Goal: Task Accomplishment & Management: Manage account settings

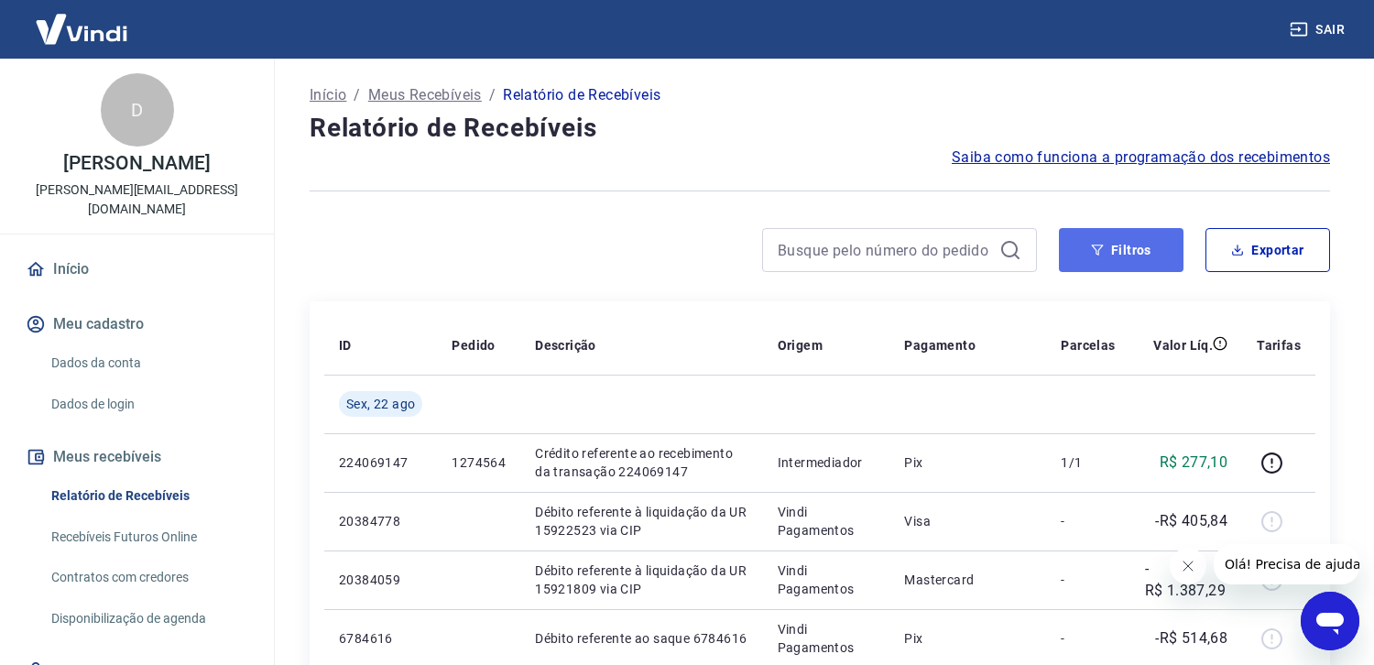
click at [1119, 251] on button "Filtros" at bounding box center [1121, 250] width 125 height 44
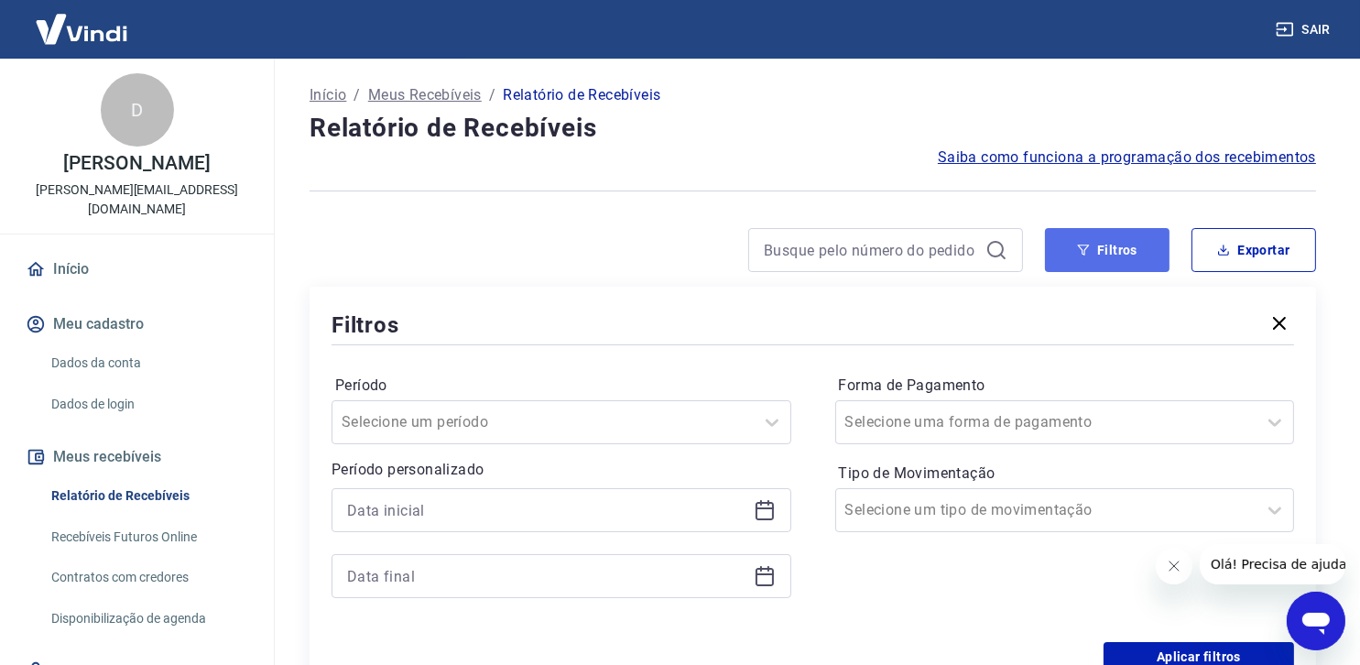
click at [1124, 250] on button "Filtros" at bounding box center [1107, 250] width 125 height 44
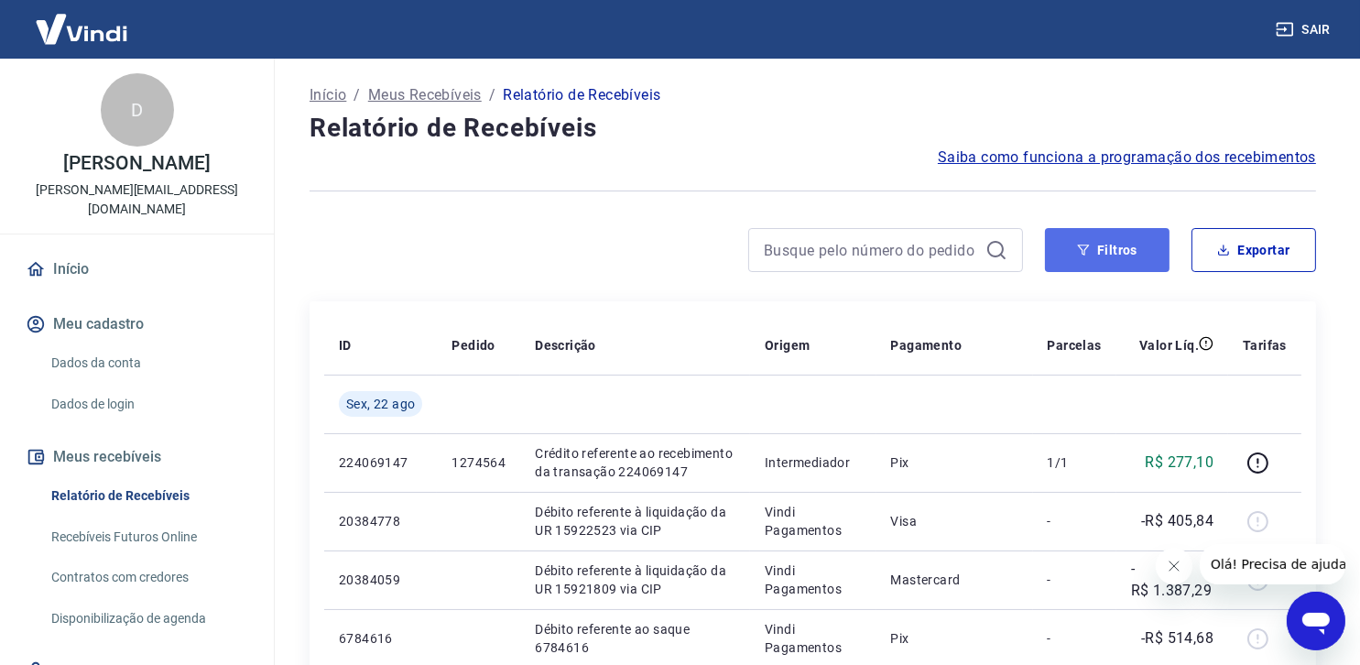
click at [1112, 247] on button "Filtros" at bounding box center [1107, 250] width 125 height 44
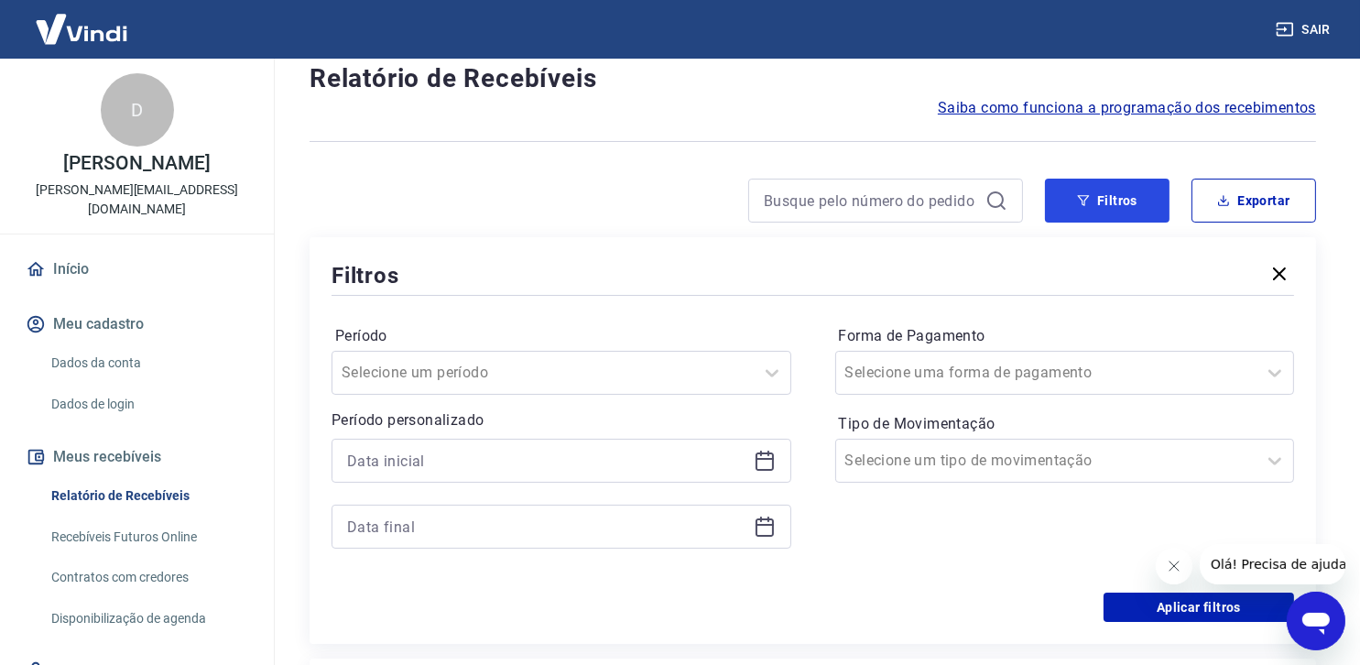
scroll to position [92, 0]
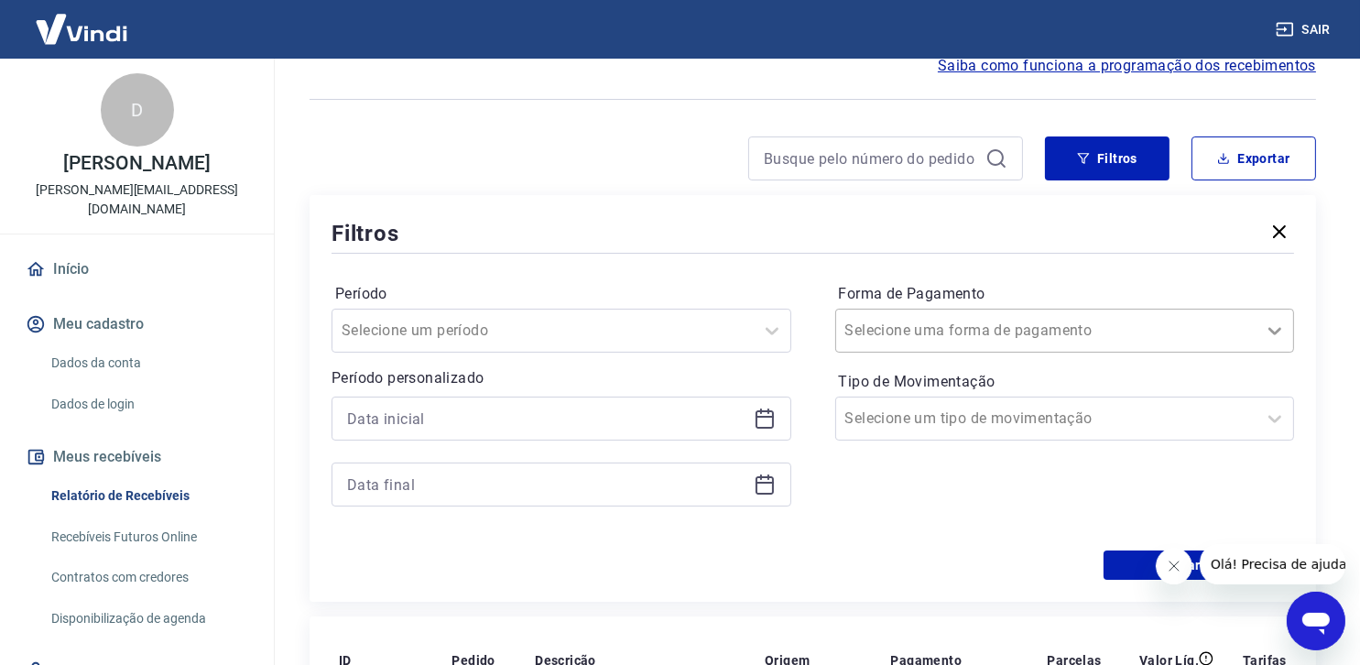
click at [1268, 334] on icon at bounding box center [1275, 331] width 22 height 22
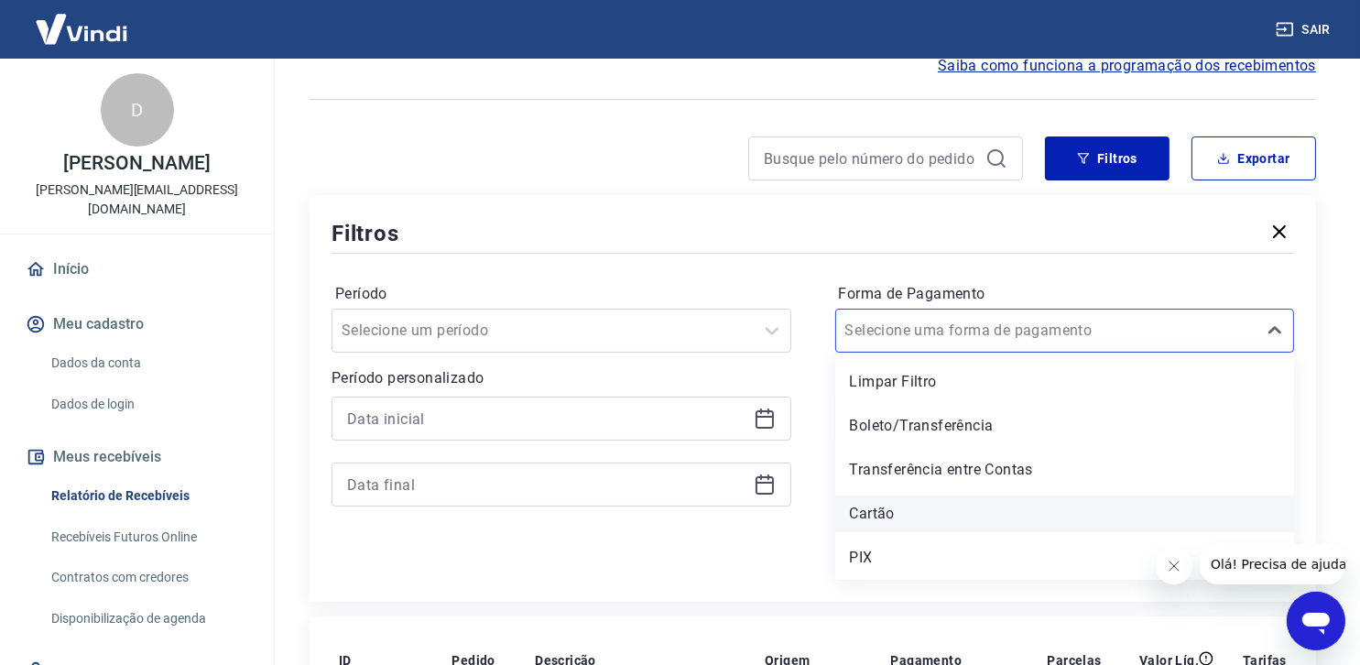
click at [980, 517] on div "Cartão" at bounding box center [1065, 513] width 460 height 37
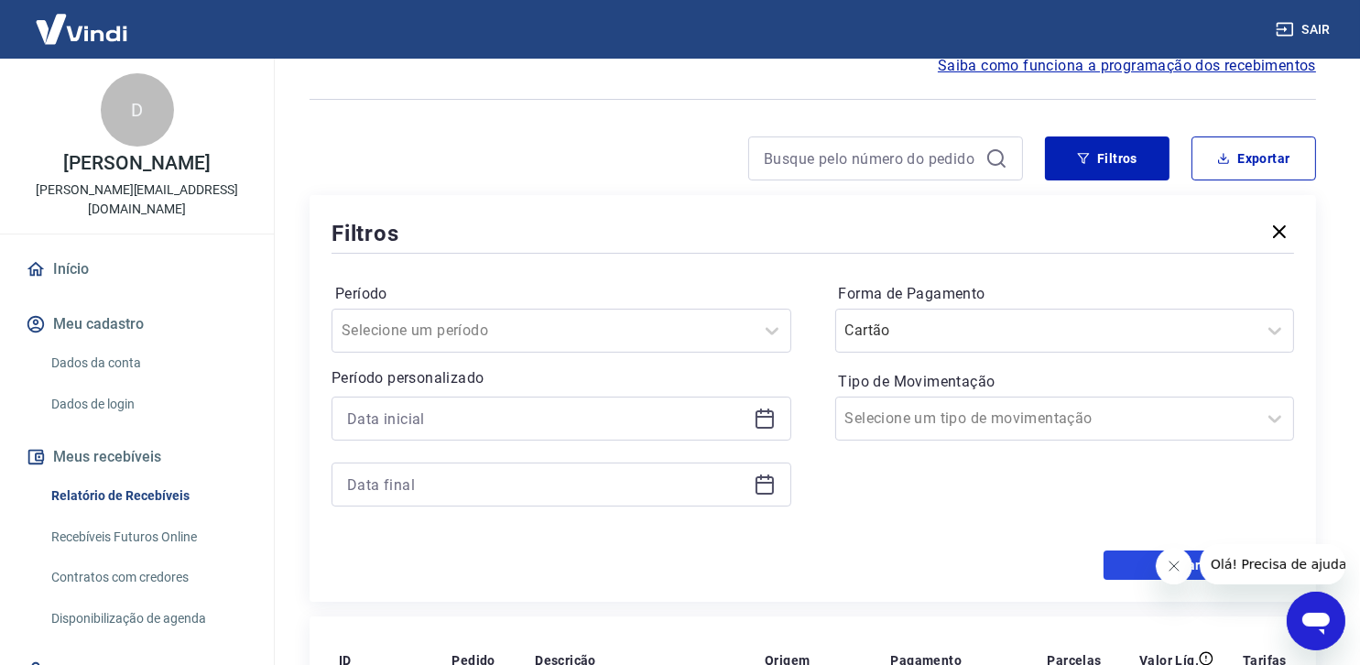
drag, startPoint x: 1121, startPoint y: 560, endPoint x: 1130, endPoint y: 567, distance: 11.2
click at [1121, 560] on button "Aplicar filtros" at bounding box center [1198, 564] width 190 height 29
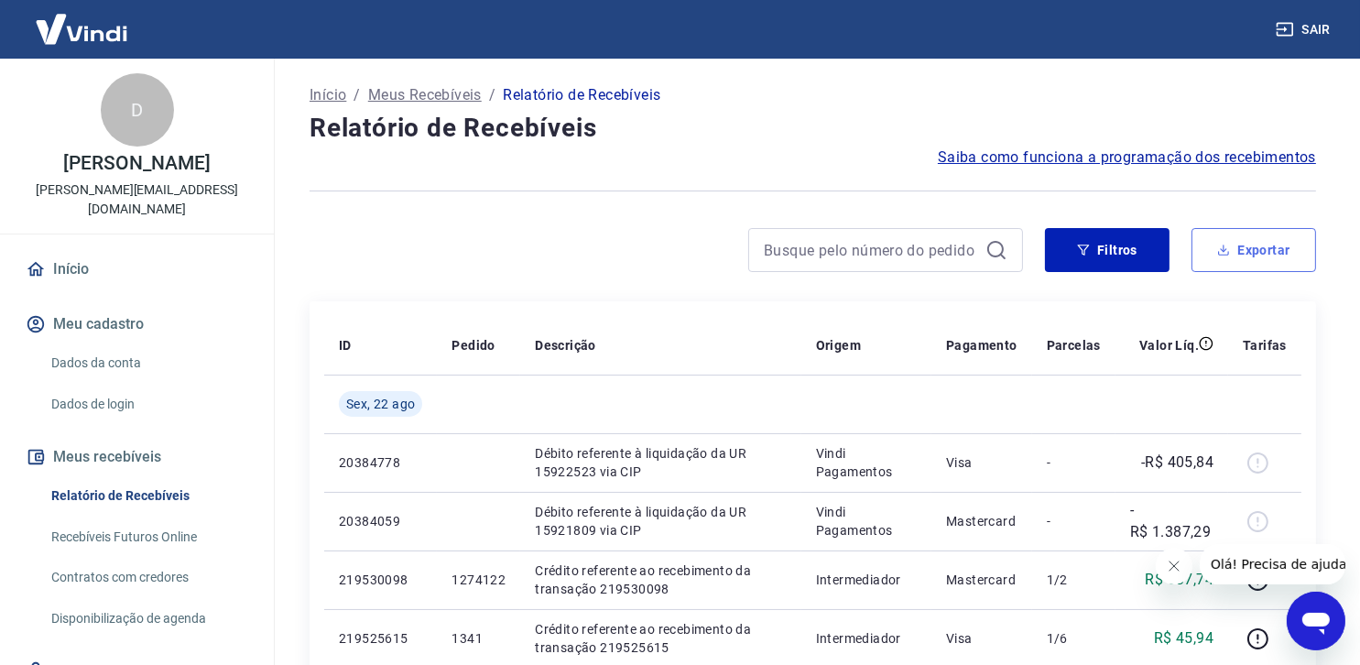
click at [1262, 244] on button "Exportar" at bounding box center [1253, 250] width 125 height 44
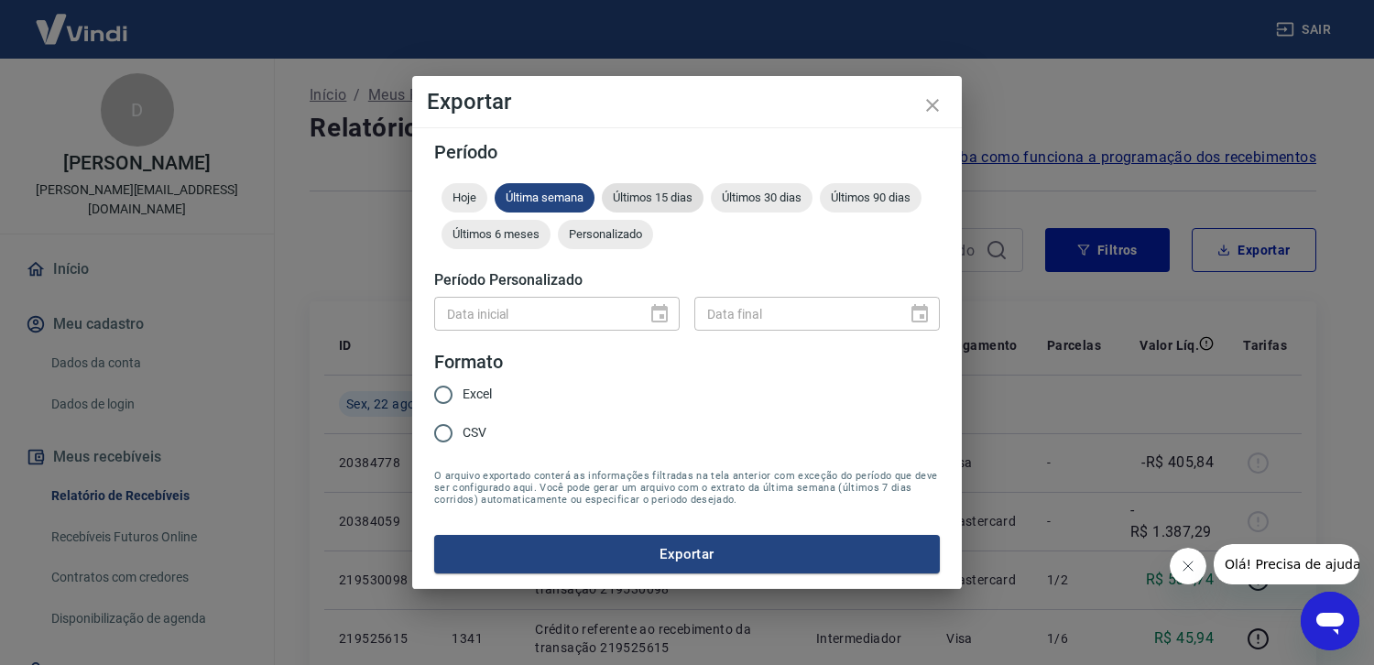
click at [676, 199] on span "Últimos 15 dias" at bounding box center [653, 197] width 102 height 14
click at [438, 391] on input "Excel" at bounding box center [443, 394] width 38 height 38
radio input "true"
click at [681, 548] on button "Exportar" at bounding box center [686, 554] width 505 height 38
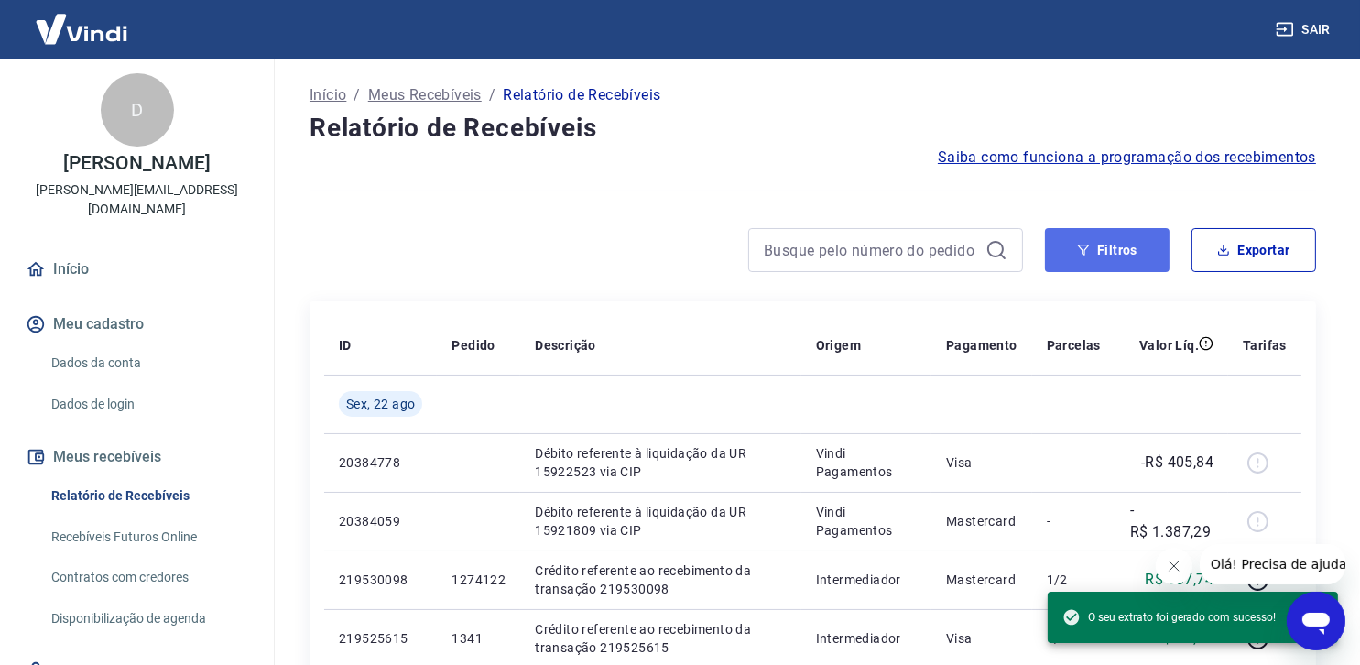
click at [1100, 255] on button "Filtros" at bounding box center [1107, 250] width 125 height 44
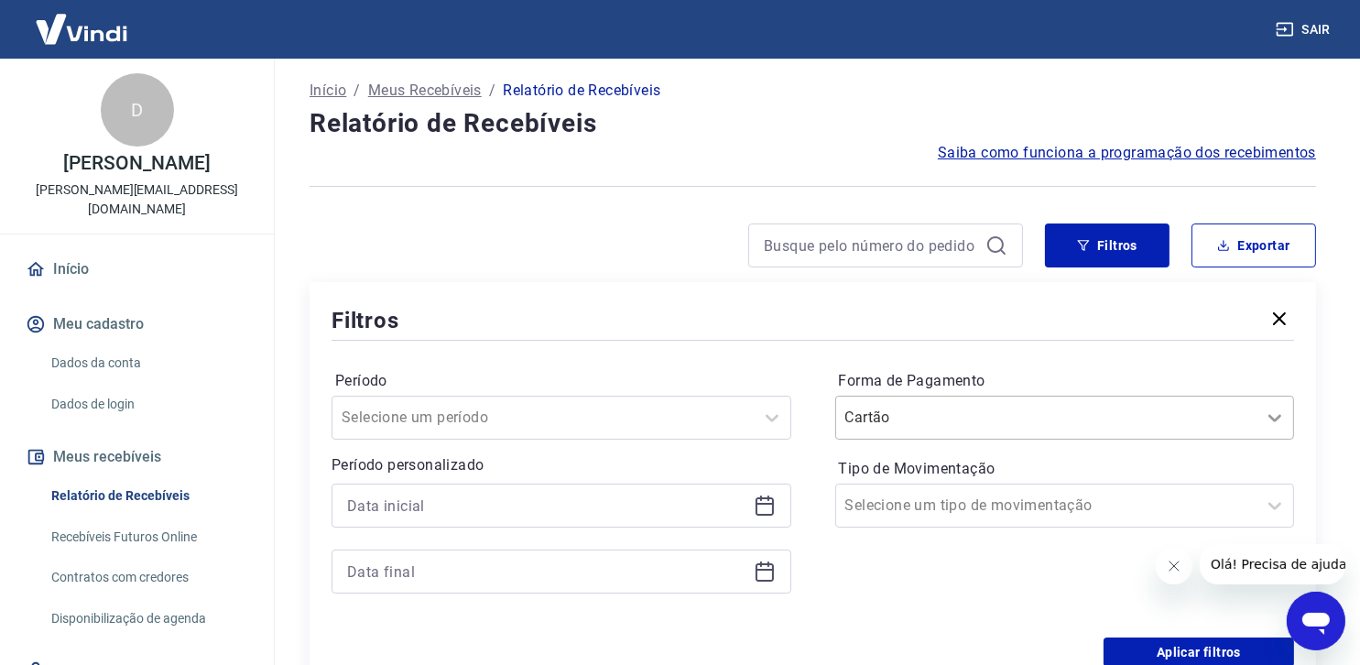
click at [1277, 425] on icon at bounding box center [1275, 418] width 22 height 22
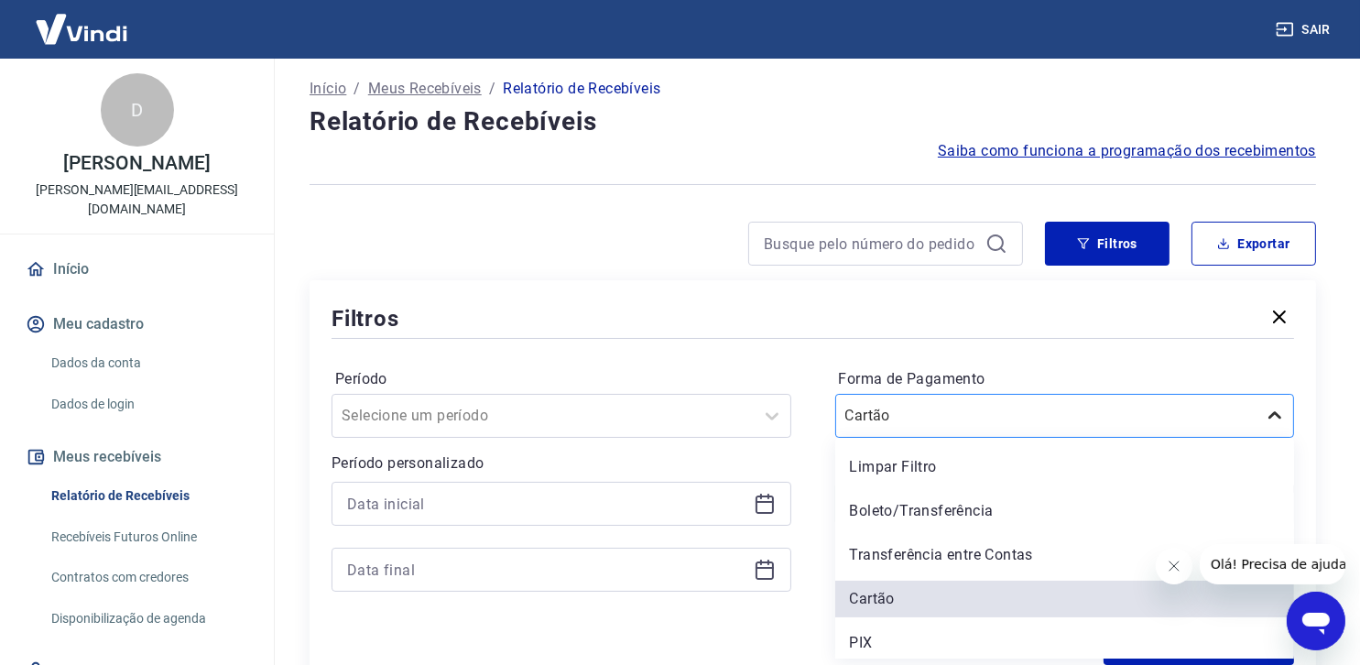
scroll to position [6, 0]
drag, startPoint x: 1051, startPoint y: 640, endPoint x: 1067, endPoint y: 623, distance: 23.3
click at [1053, 639] on div "PIX" at bounding box center [1065, 642] width 460 height 37
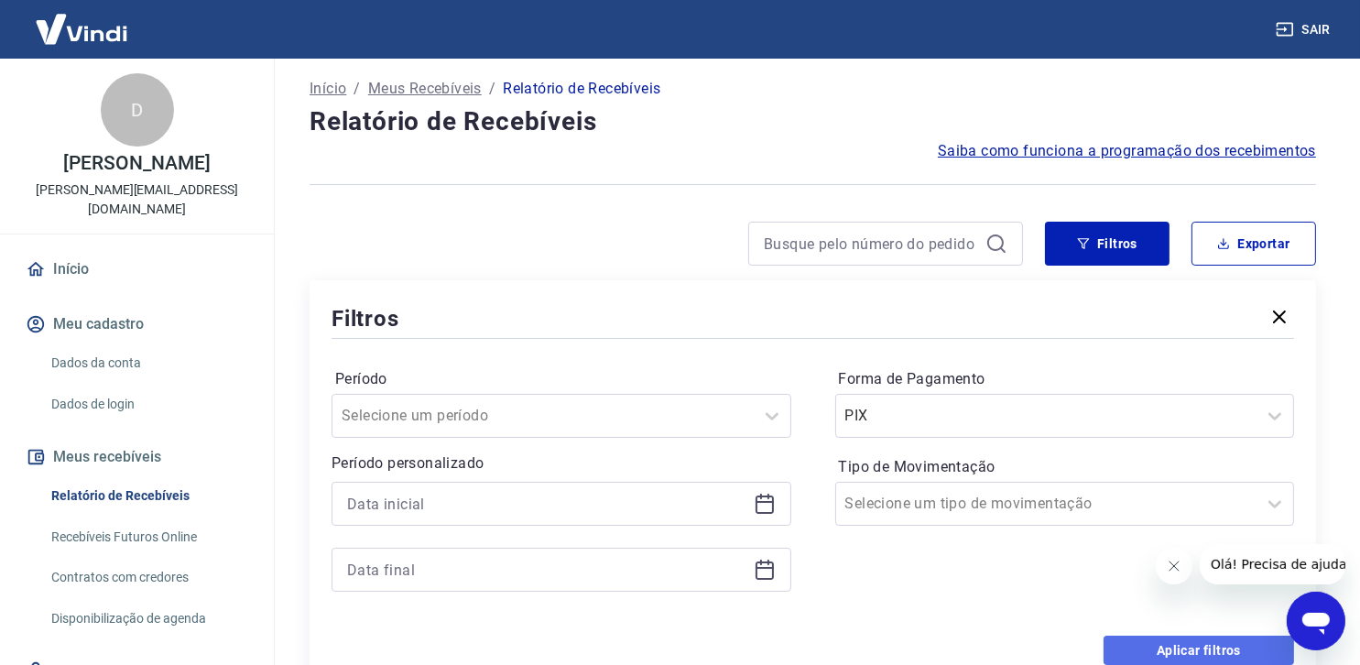
click at [1199, 647] on button "Aplicar filtros" at bounding box center [1198, 649] width 190 height 29
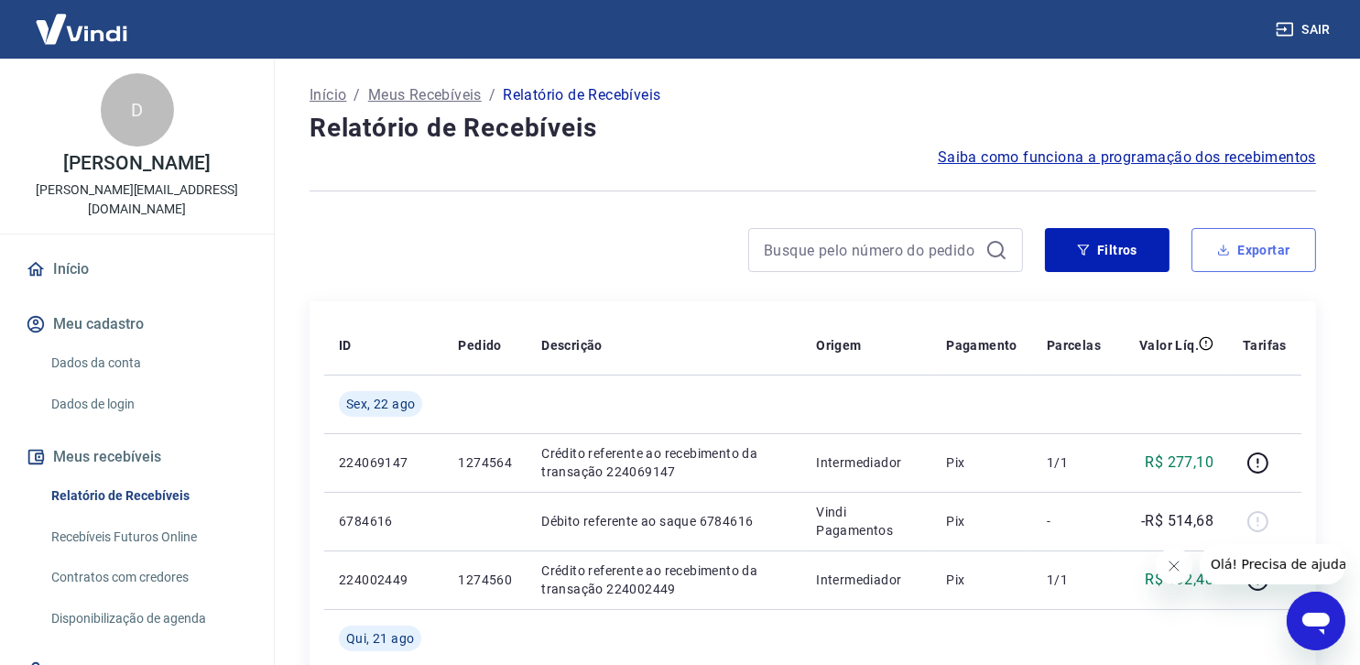
click at [1251, 244] on button "Exportar" at bounding box center [1253, 250] width 125 height 44
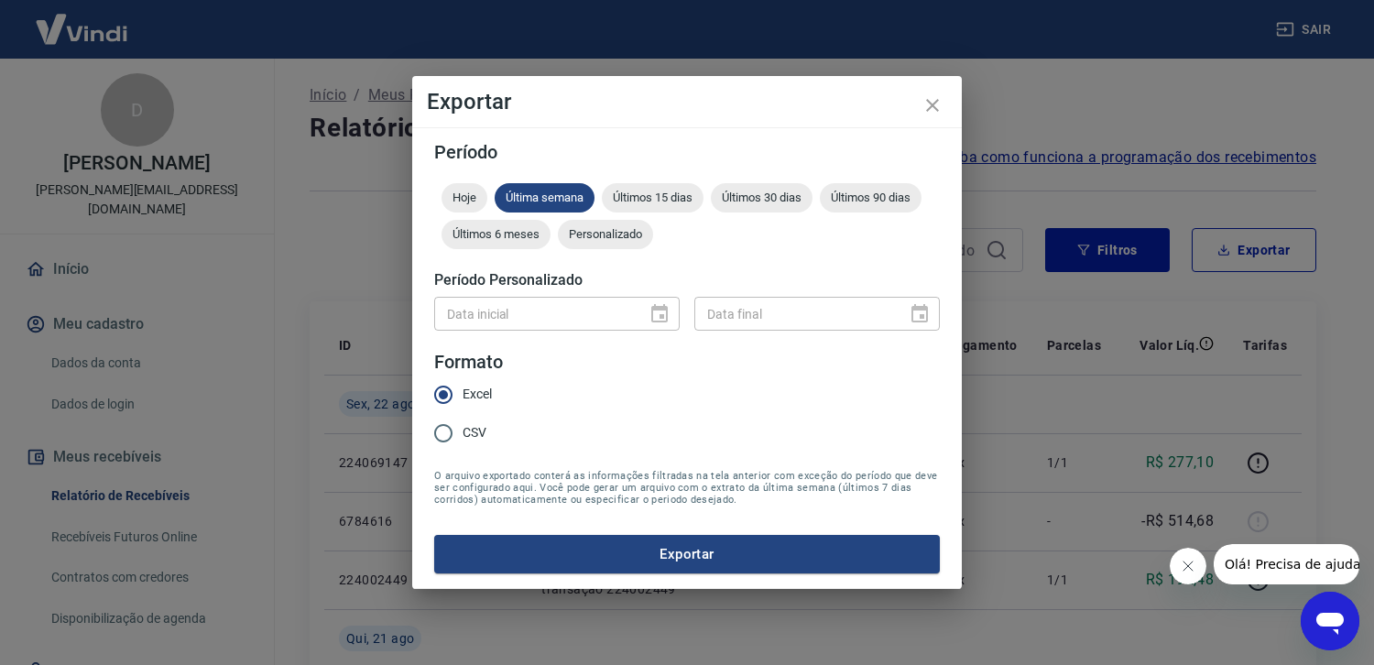
drag, startPoint x: 647, startPoint y: 193, endPoint x: 473, endPoint y: 400, distance: 270.4
click at [647, 193] on span "Últimos 15 dias" at bounding box center [653, 197] width 102 height 14
click at [687, 549] on button "Exportar" at bounding box center [686, 554] width 505 height 38
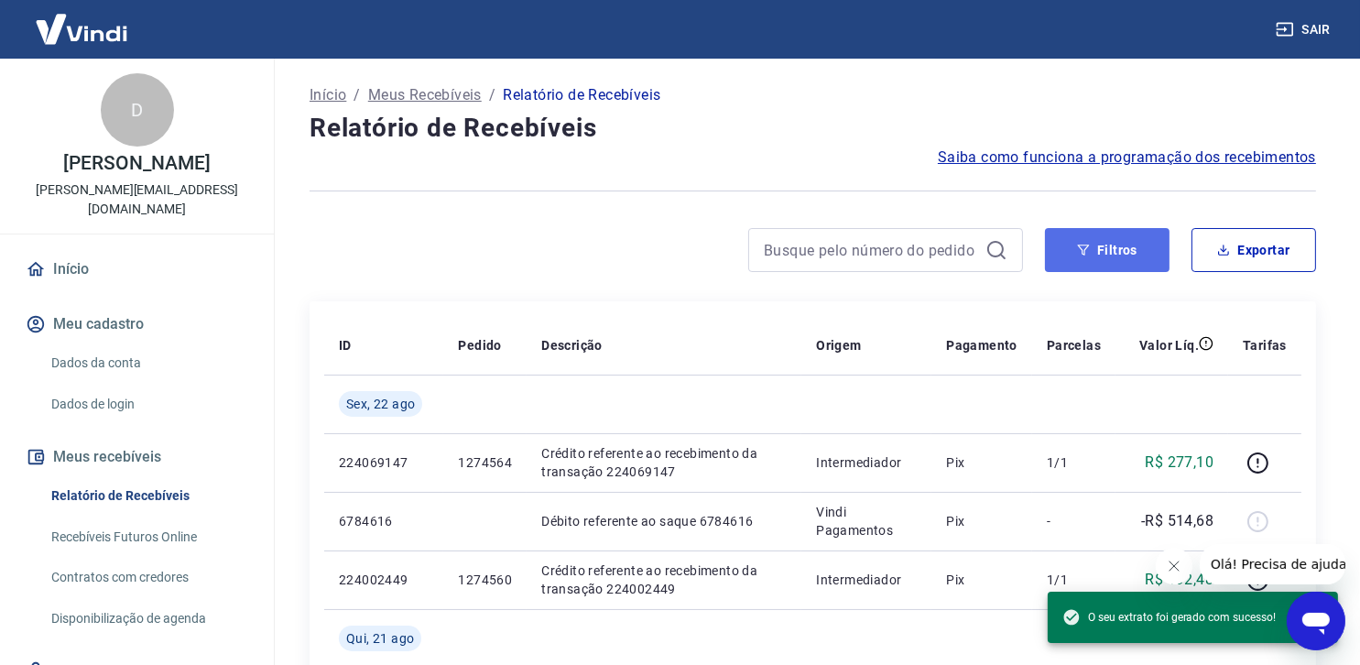
click at [1141, 244] on button "Filtros" at bounding box center [1107, 250] width 125 height 44
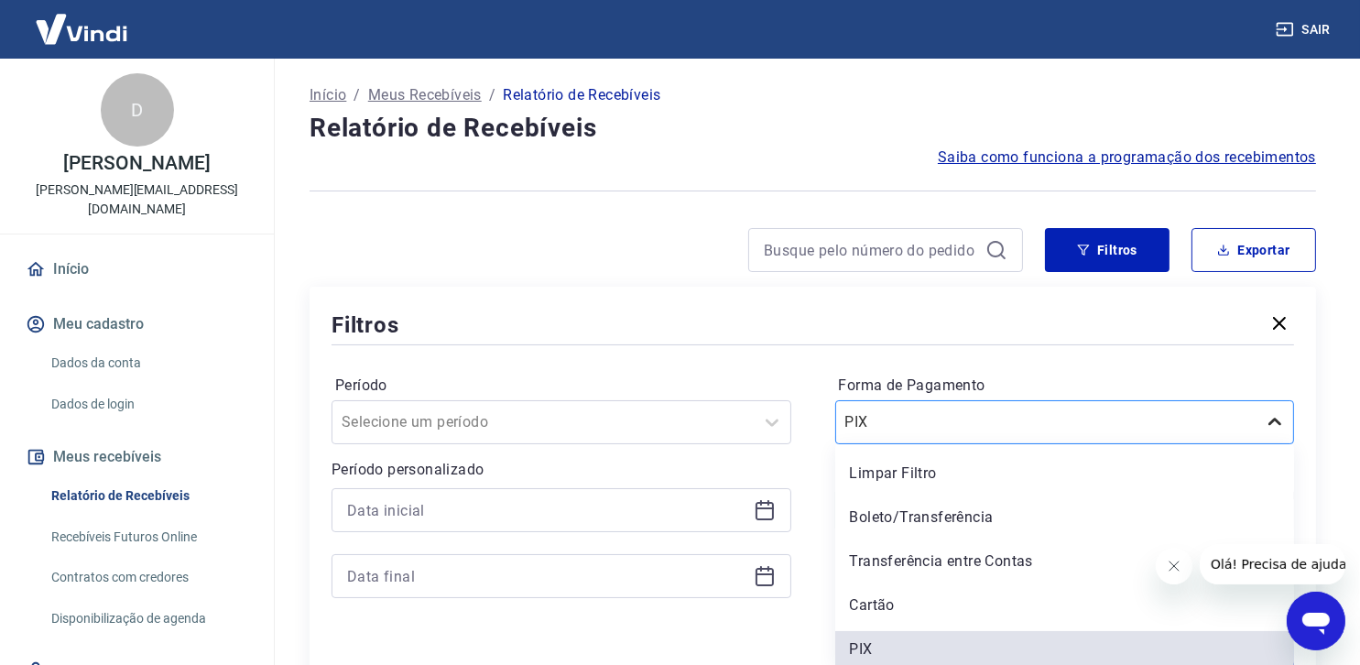
click at [1275, 416] on icon at bounding box center [1275, 422] width 22 height 22
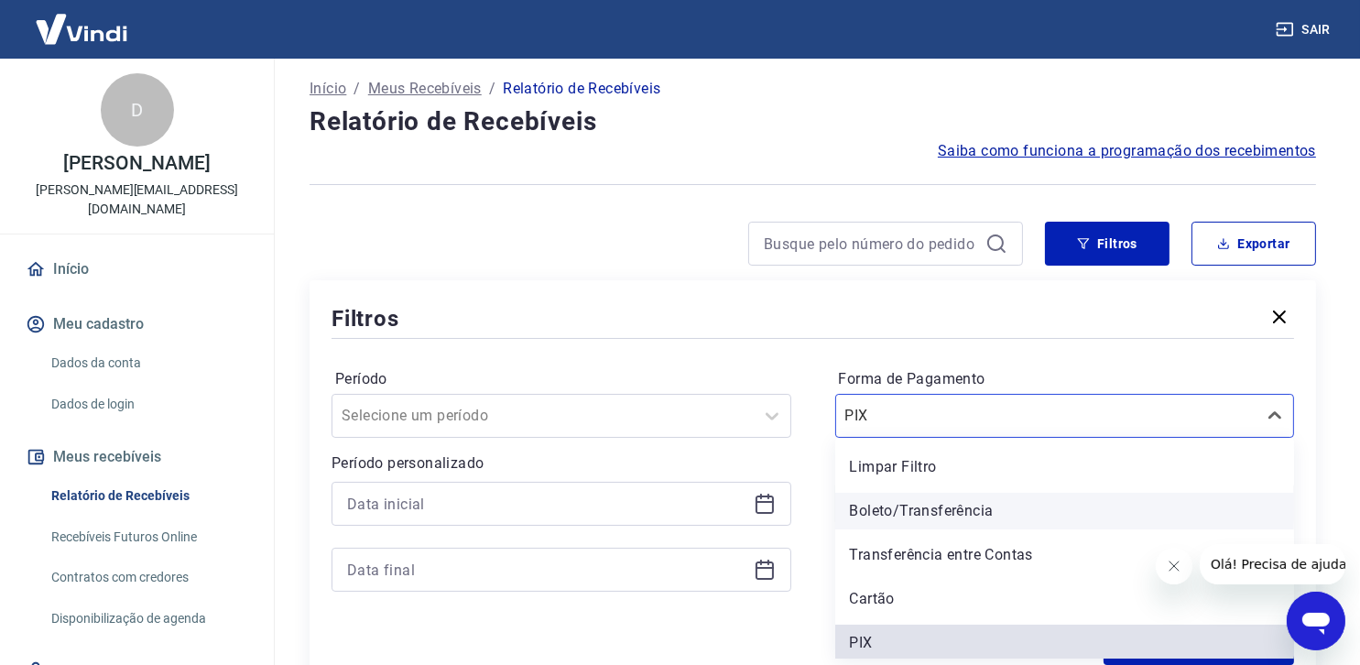
click at [1160, 516] on div "Boleto/Transferência" at bounding box center [1065, 511] width 460 height 37
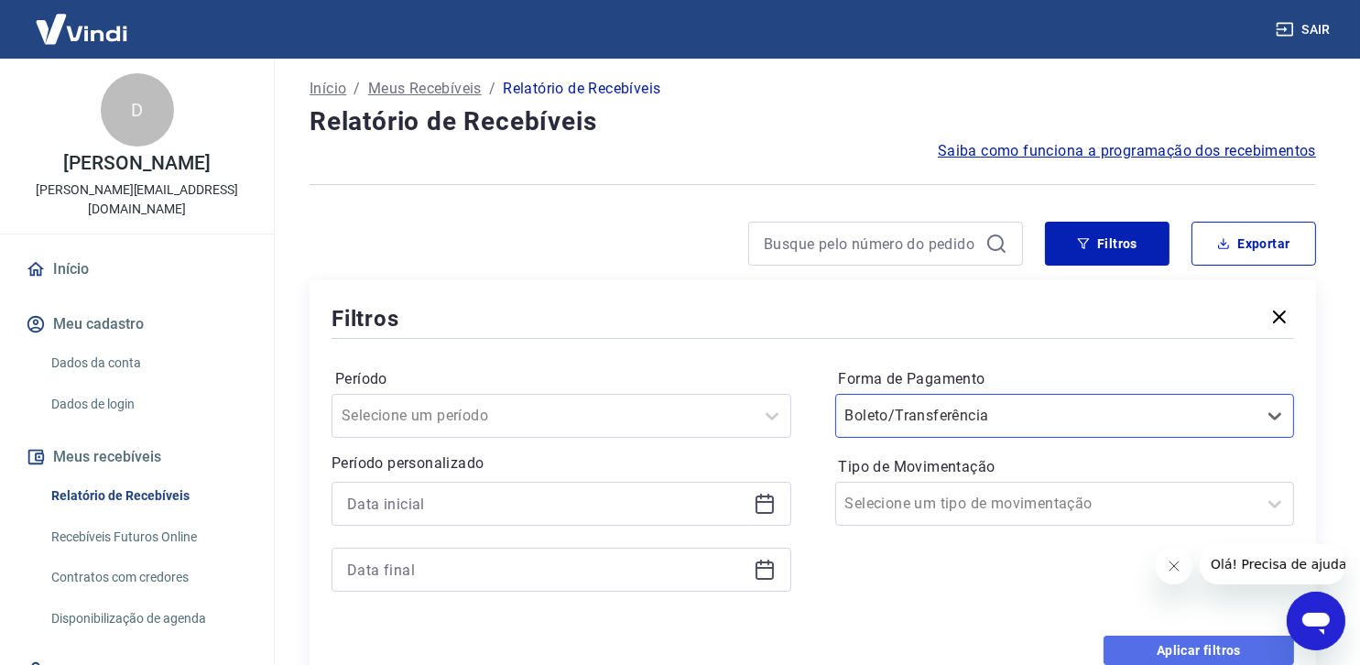
click at [1189, 646] on button "Aplicar filtros" at bounding box center [1198, 649] width 190 height 29
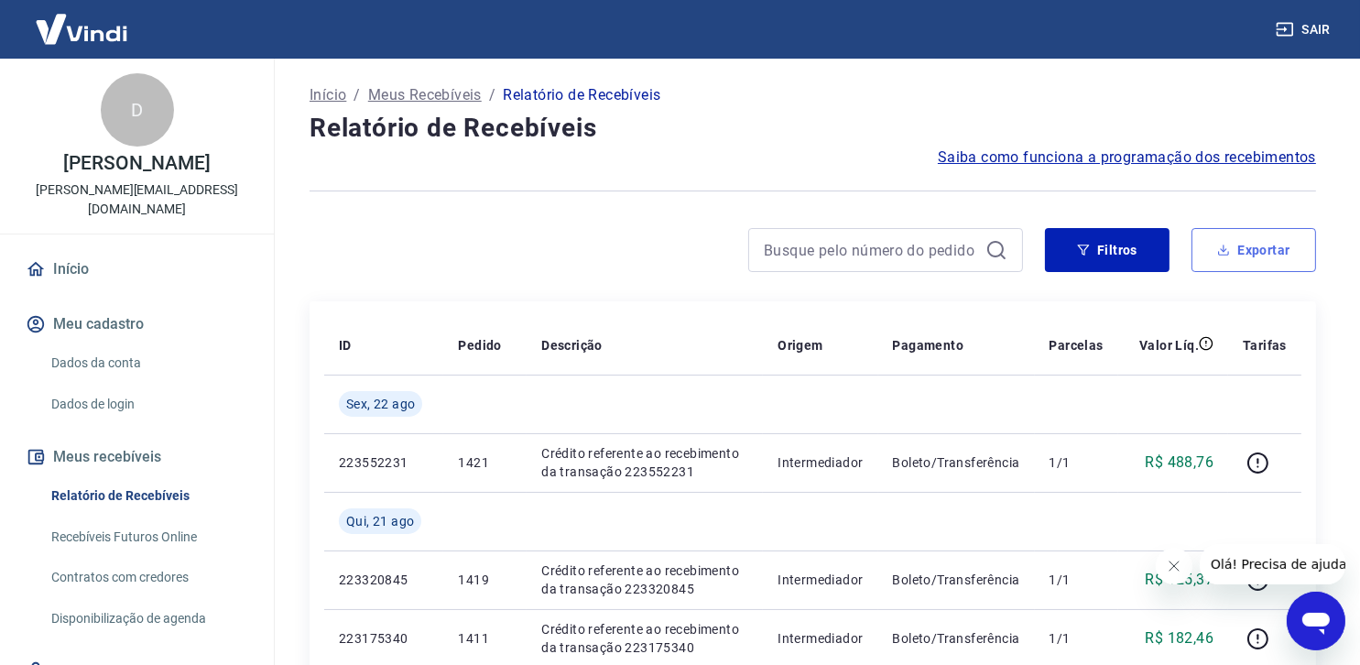
click at [1249, 244] on button "Exportar" at bounding box center [1253, 250] width 125 height 44
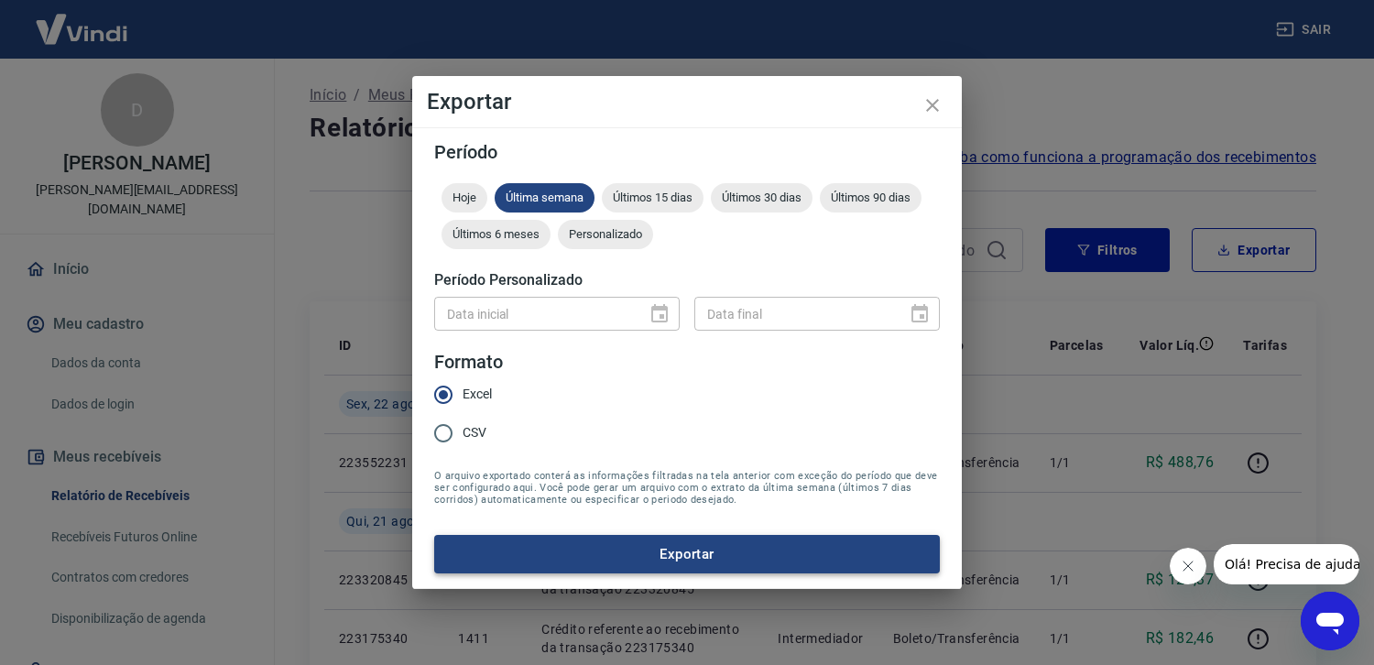
click at [699, 557] on button "Exportar" at bounding box center [686, 554] width 505 height 38
